Goal: Transaction & Acquisition: Purchase product/service

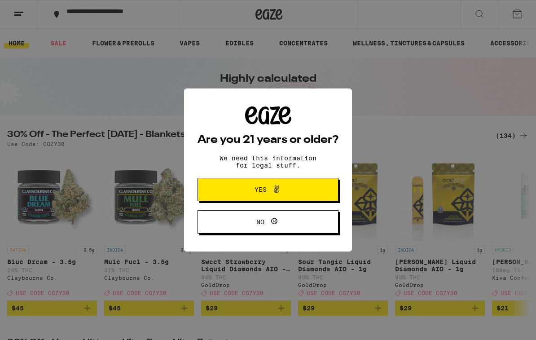
click at [296, 184] on button "Yes" at bounding box center [267, 189] width 141 height 23
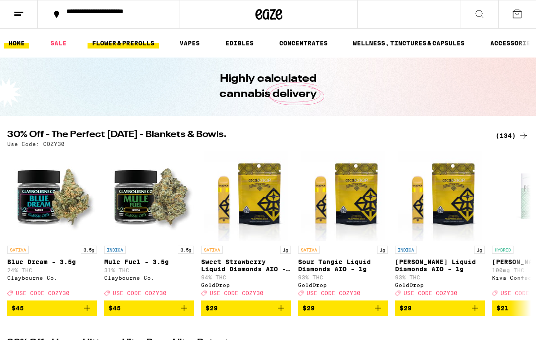
click at [118, 40] on link "FLOWER & PREROLLS" at bounding box center [122, 43] width 71 height 11
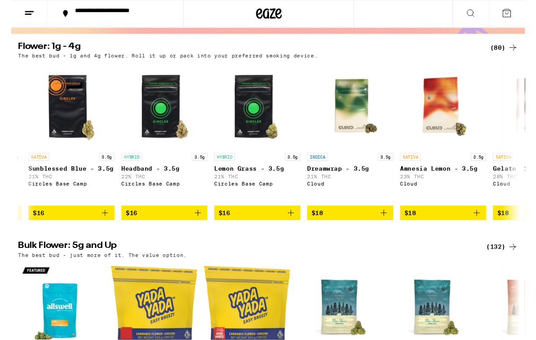
scroll to position [81, 0]
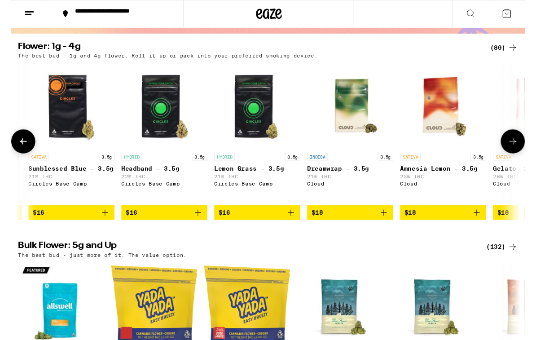
click at [366, 127] on img "Open page for Dreamwrap - 3.5g from Cloud" at bounding box center [354, 110] width 90 height 90
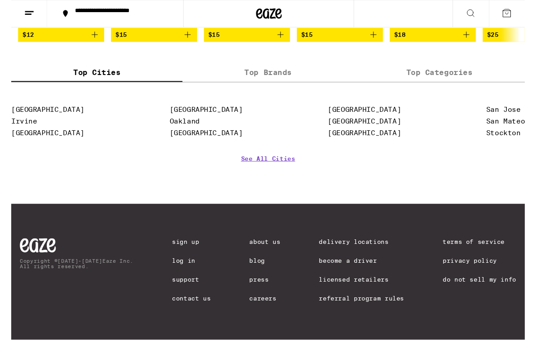
scroll to position [902, 0]
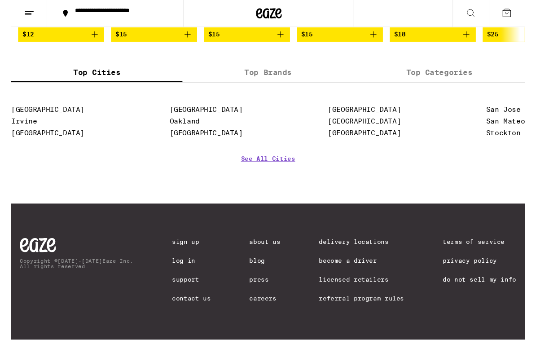
click at [372, 249] on link "Delivery Locations" at bounding box center [365, 252] width 89 height 7
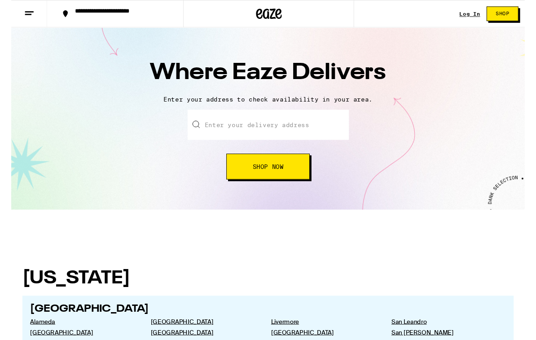
click at [313, 130] on input "text" at bounding box center [268, 129] width 168 height 31
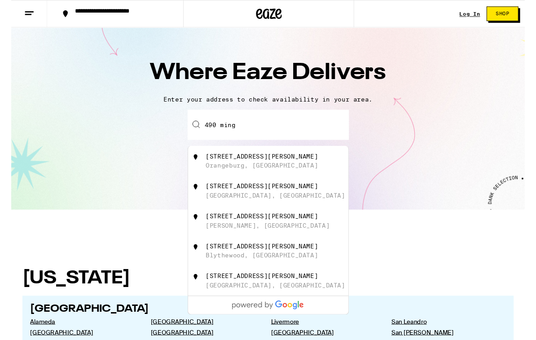
click at [239, 169] on div "[STREET_ADDRESS][PERSON_NAME]" at bounding box center [283, 167] width 160 height 17
type input "[STREET_ADDRESS][PERSON_NAME]"
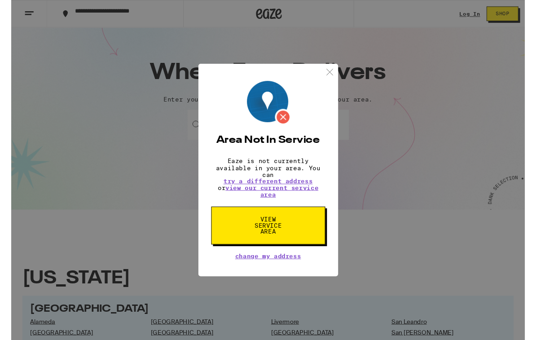
click at [324, 72] on div "Area Not In Service Eaze is not currently available in your area. You can try a…" at bounding box center [268, 177] width 146 height 222
click at [334, 70] on img at bounding box center [332, 75] width 11 height 11
